Goal: Task Accomplishment & Management: Manage account settings

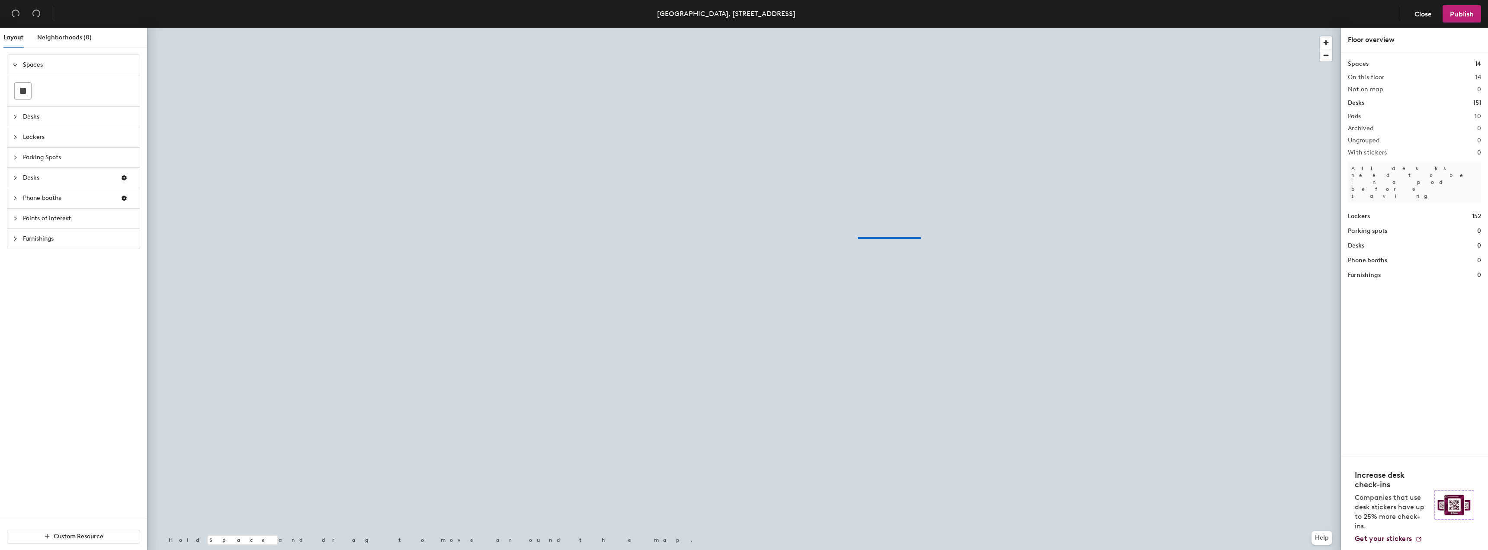
click at [710, 28] on div at bounding box center [744, 28] width 1194 height 0
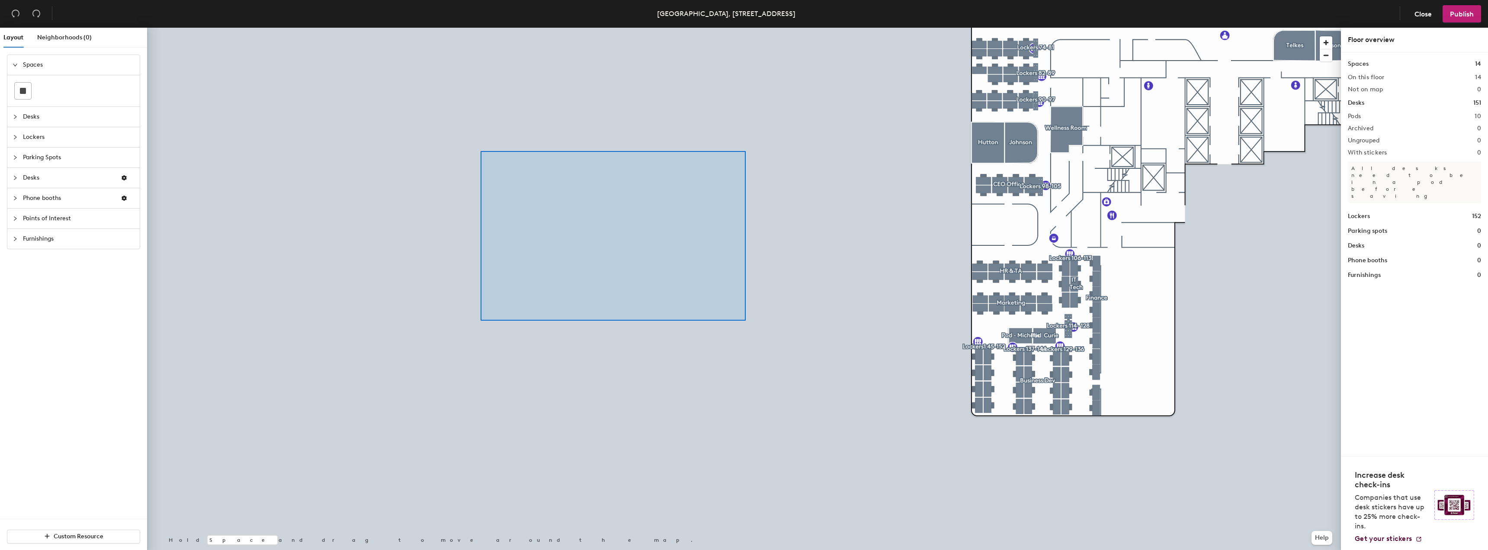
click at [478, 28] on div at bounding box center [744, 28] width 1194 height 0
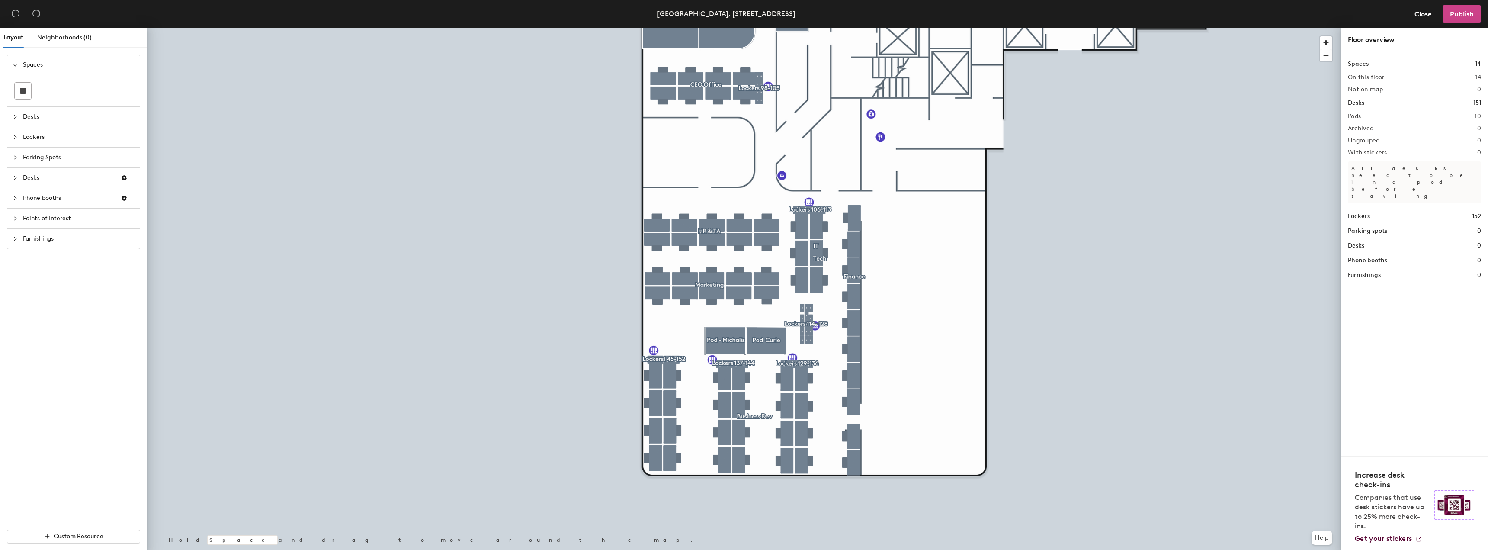
click at [1452, 13] on span "Publish" at bounding box center [1462, 14] width 24 height 8
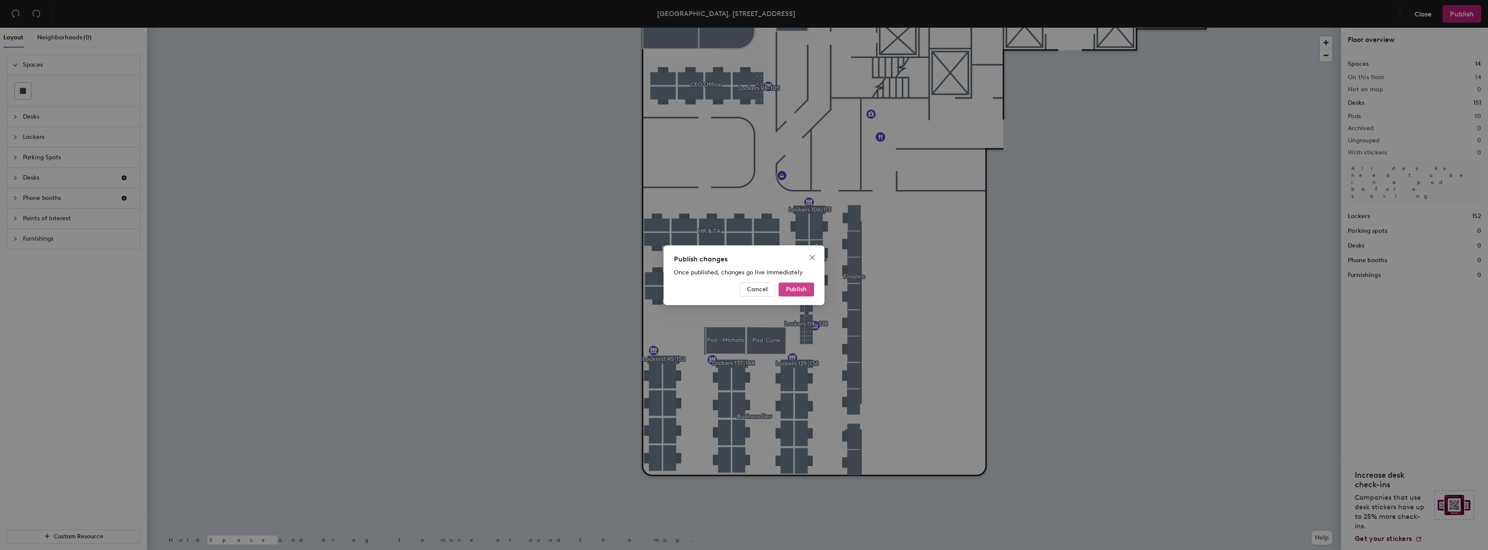
click at [805, 286] on span "Publish" at bounding box center [796, 288] width 21 height 7
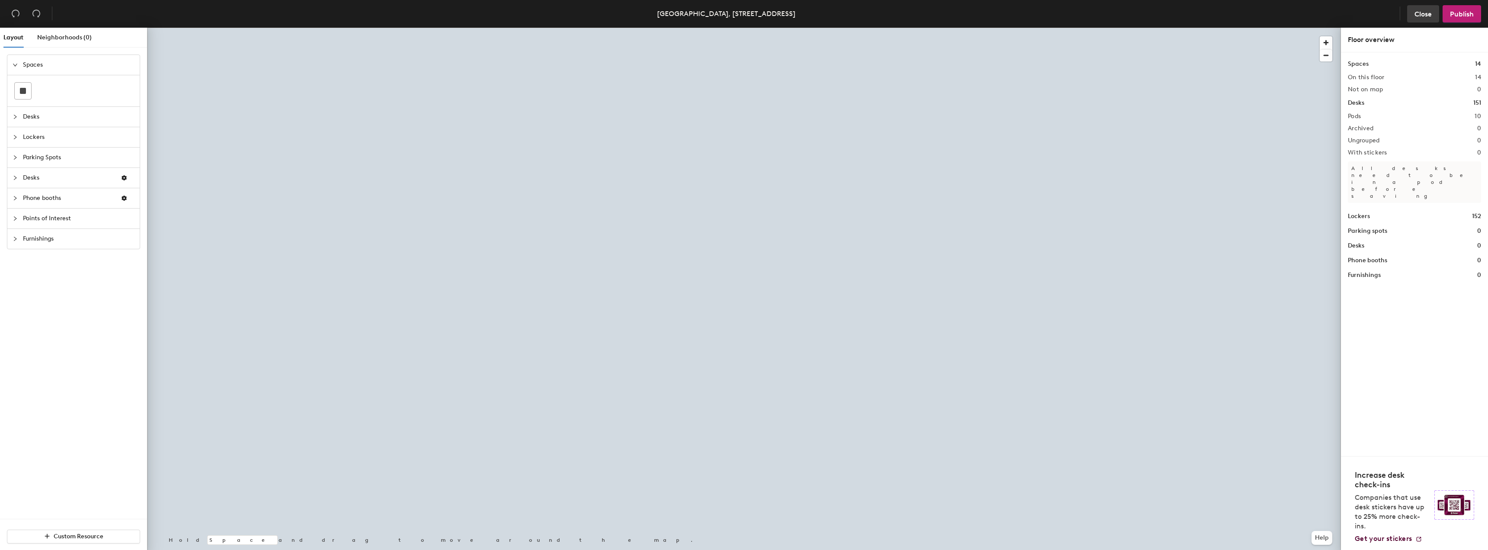
click at [1420, 15] on span "Close" at bounding box center [1422, 14] width 17 height 8
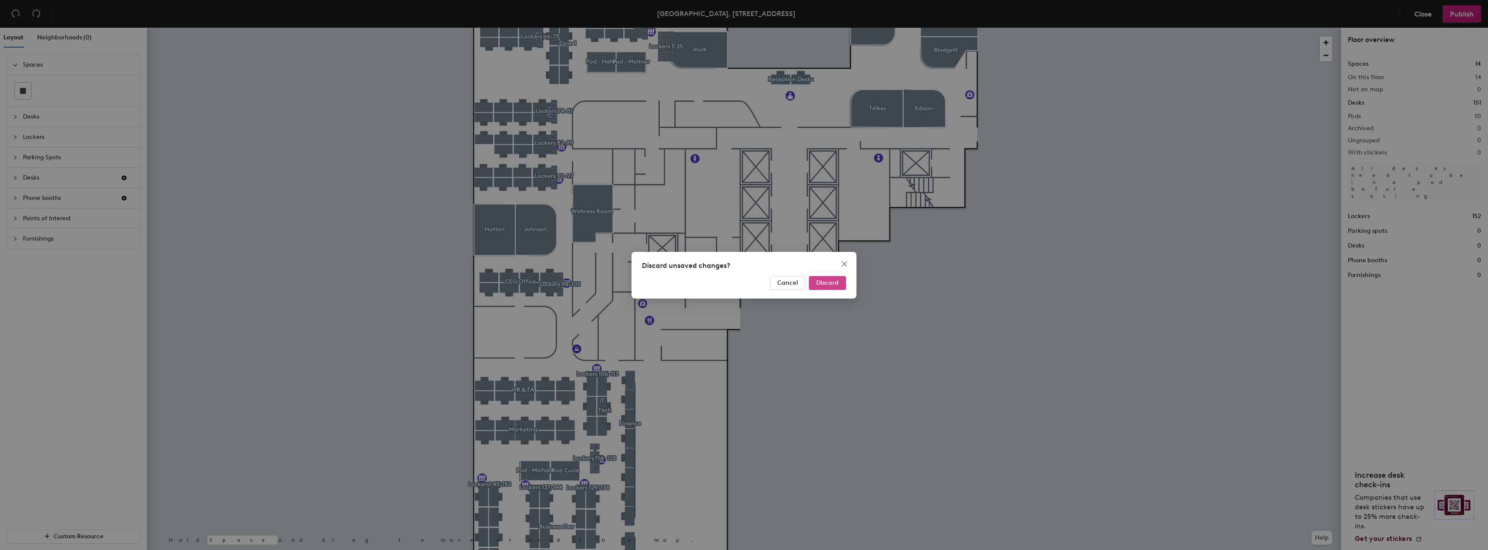
click at [832, 282] on span "Discard" at bounding box center [827, 282] width 22 height 7
